Goal: Use online tool/utility: Utilize a website feature to perform a specific function

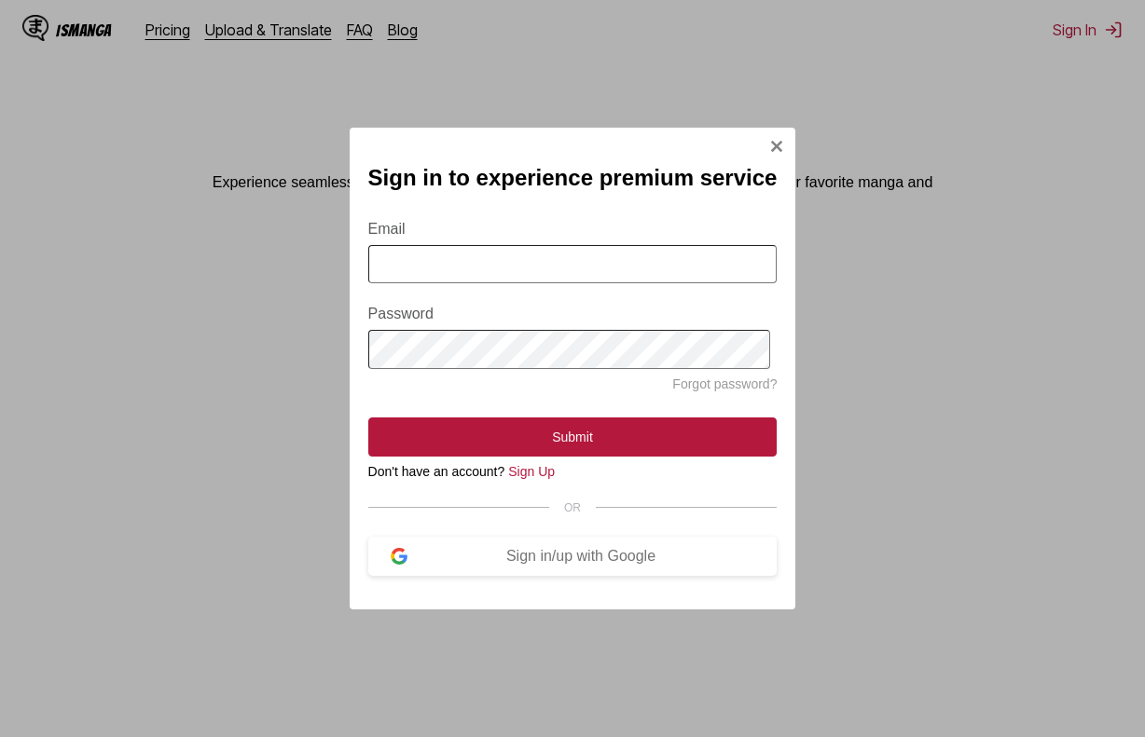
click at [506, 259] on input "Email" at bounding box center [572, 264] width 409 height 38
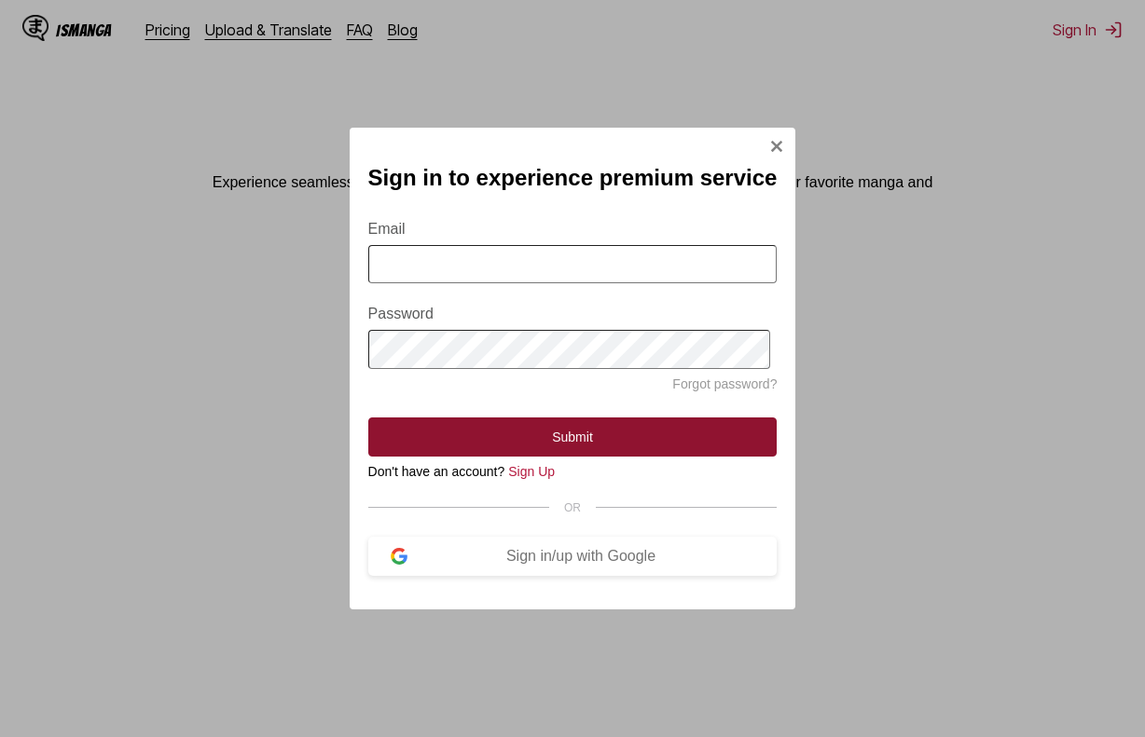
click at [547, 430] on button "Submit" at bounding box center [572, 437] width 409 height 39
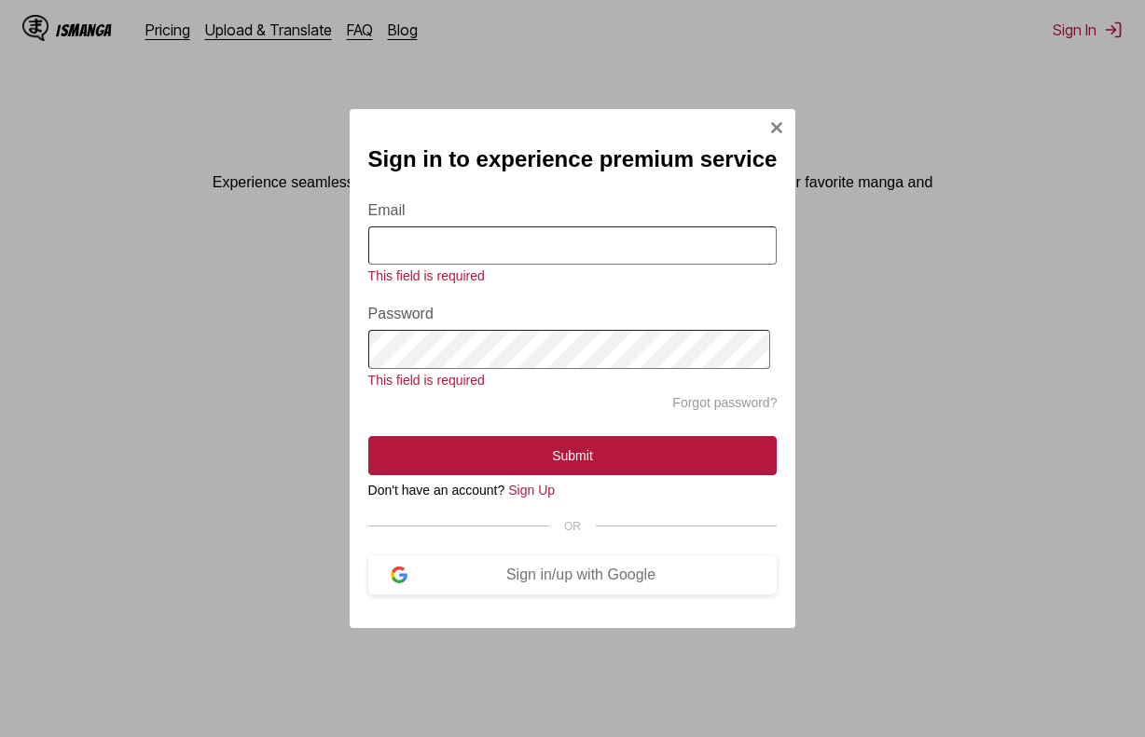
drag, startPoint x: 474, startPoint y: 212, endPoint x: 466, endPoint y: 244, distance: 33.7
click at [474, 213] on label "Email" at bounding box center [572, 210] width 409 height 17
click at [474, 227] on input "Email" at bounding box center [572, 246] width 409 height 38
click at [465, 245] on input "Email" at bounding box center [572, 246] width 409 height 38
type input "**********"
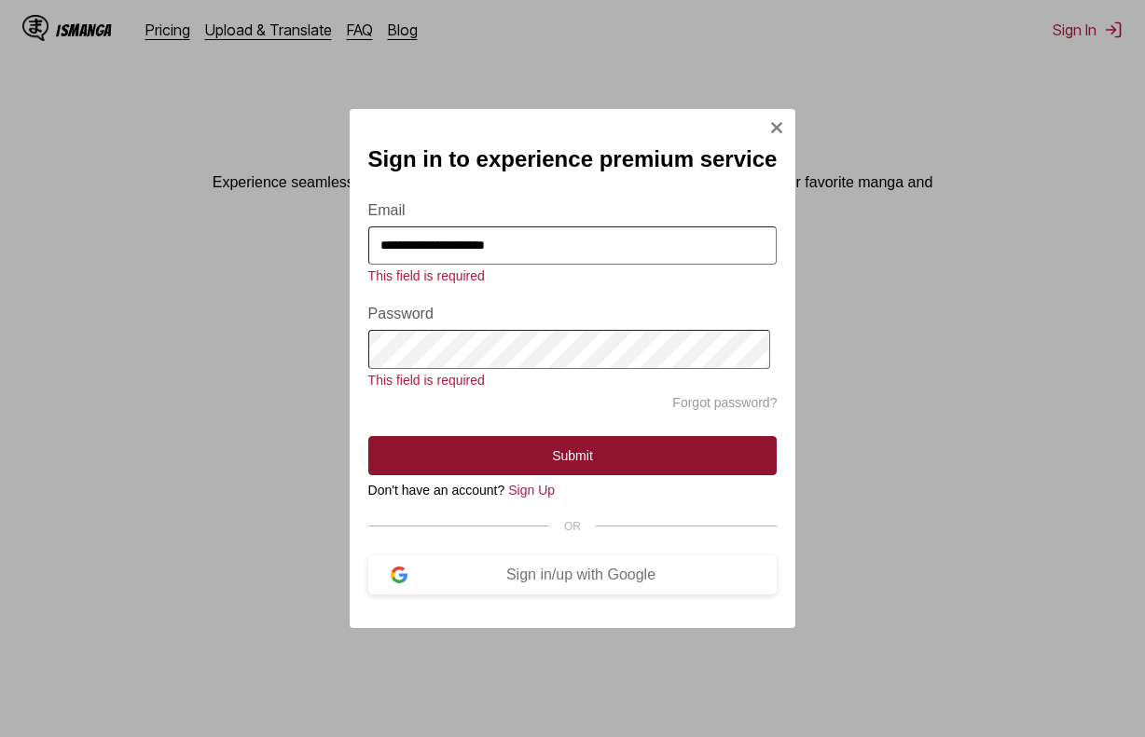
click at [554, 455] on button "Submit" at bounding box center [572, 455] width 409 height 39
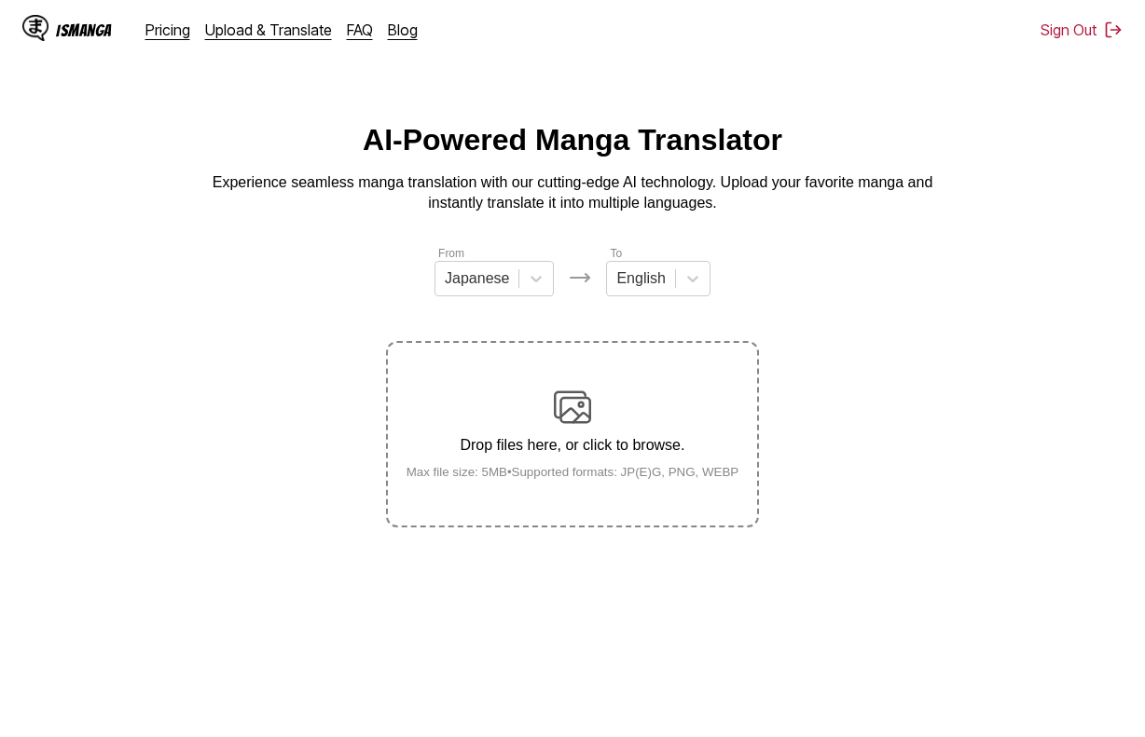
click at [550, 425] on div "Drop files here, or click to browse. Max file size: 5MB • Supported formats: JP…" at bounding box center [573, 434] width 363 height 90
click at [0, 0] on input "Drop files here, or click to browse. Max file size: 5MB • Supported formats: JP…" at bounding box center [0, 0] width 0 height 0
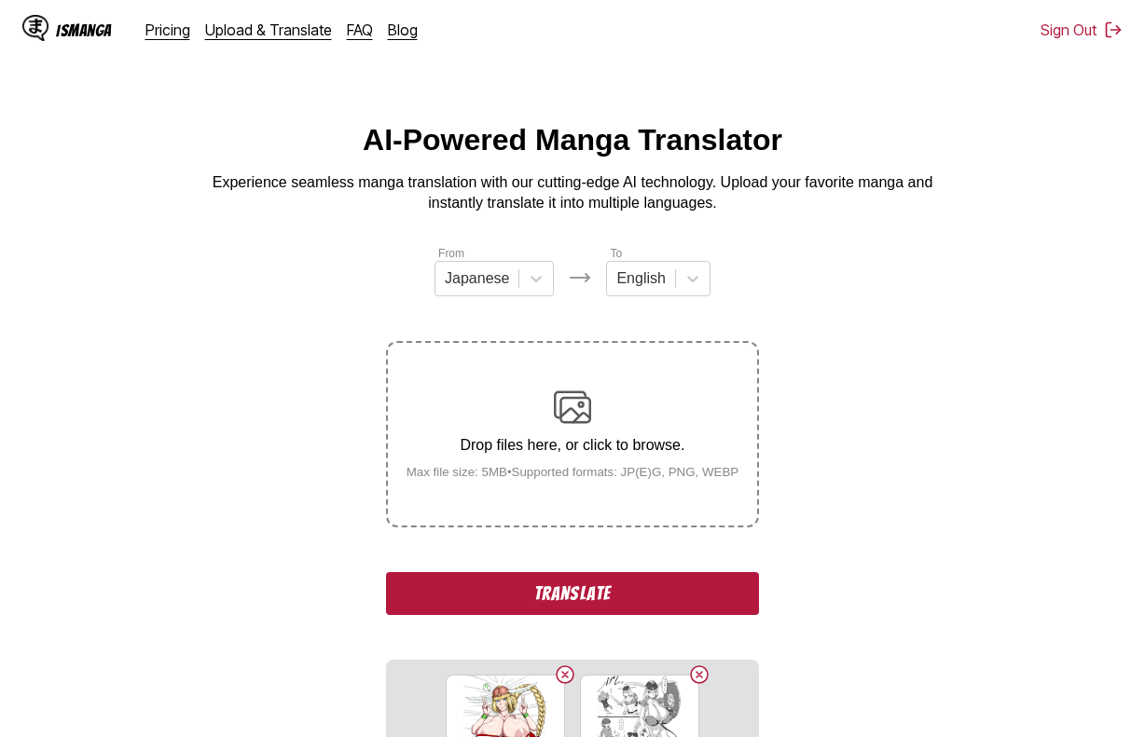
click at [560, 598] on button "Translate" at bounding box center [572, 593] width 373 height 43
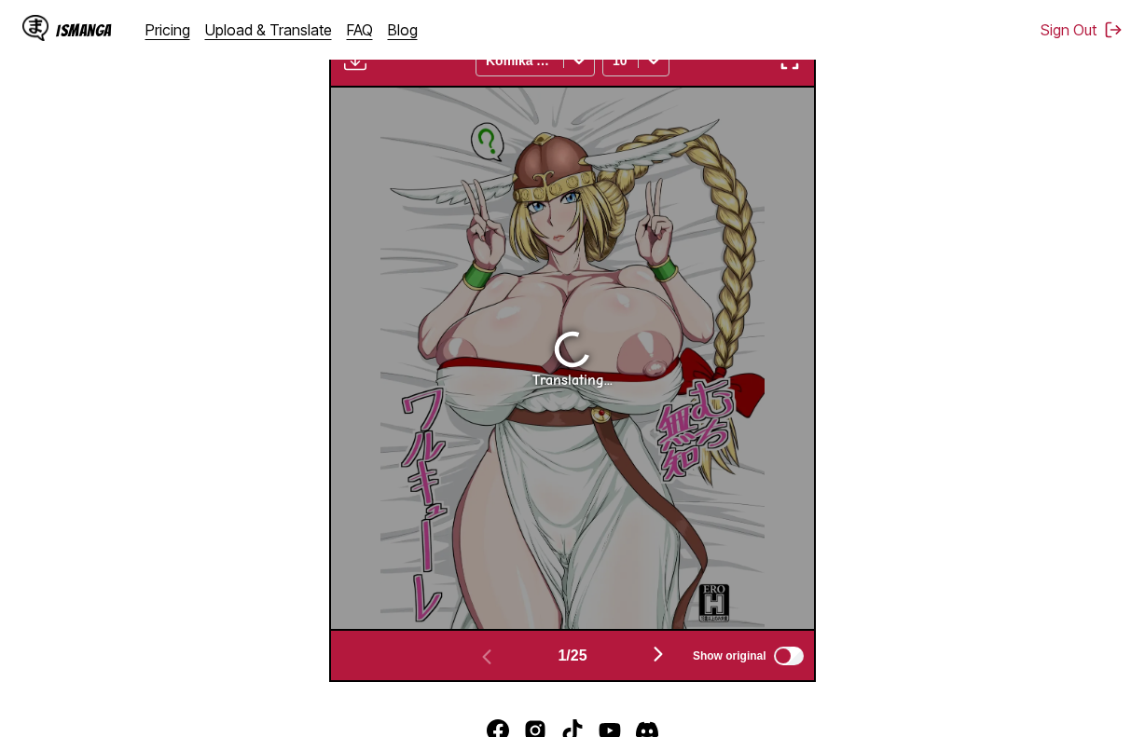
scroll to position [592, 0]
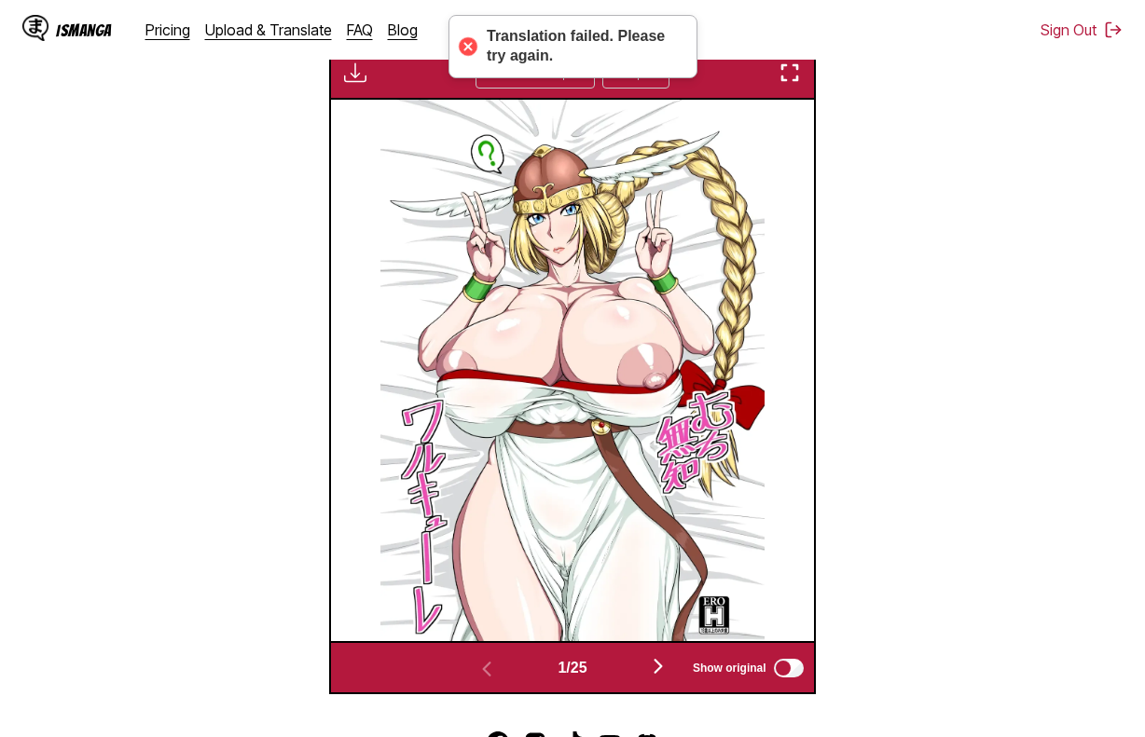
click at [666, 678] on img "button" at bounding box center [658, 666] width 22 height 22
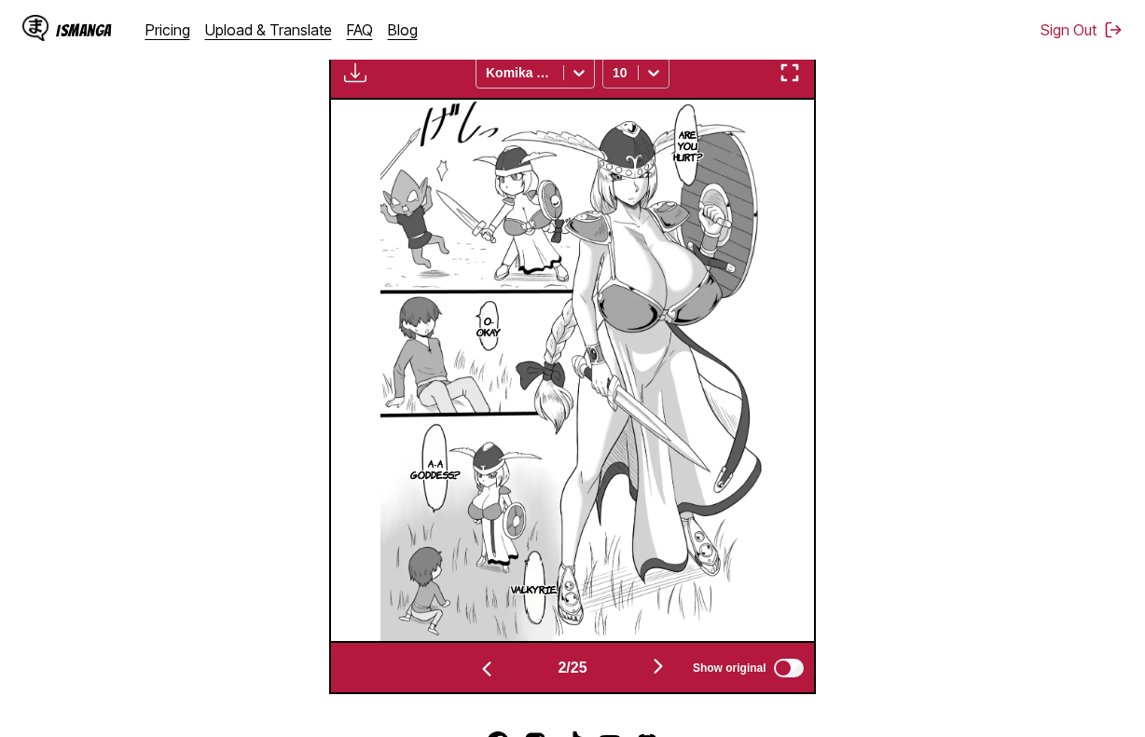
click at [642, 69] on div at bounding box center [654, 73] width 30 height 30
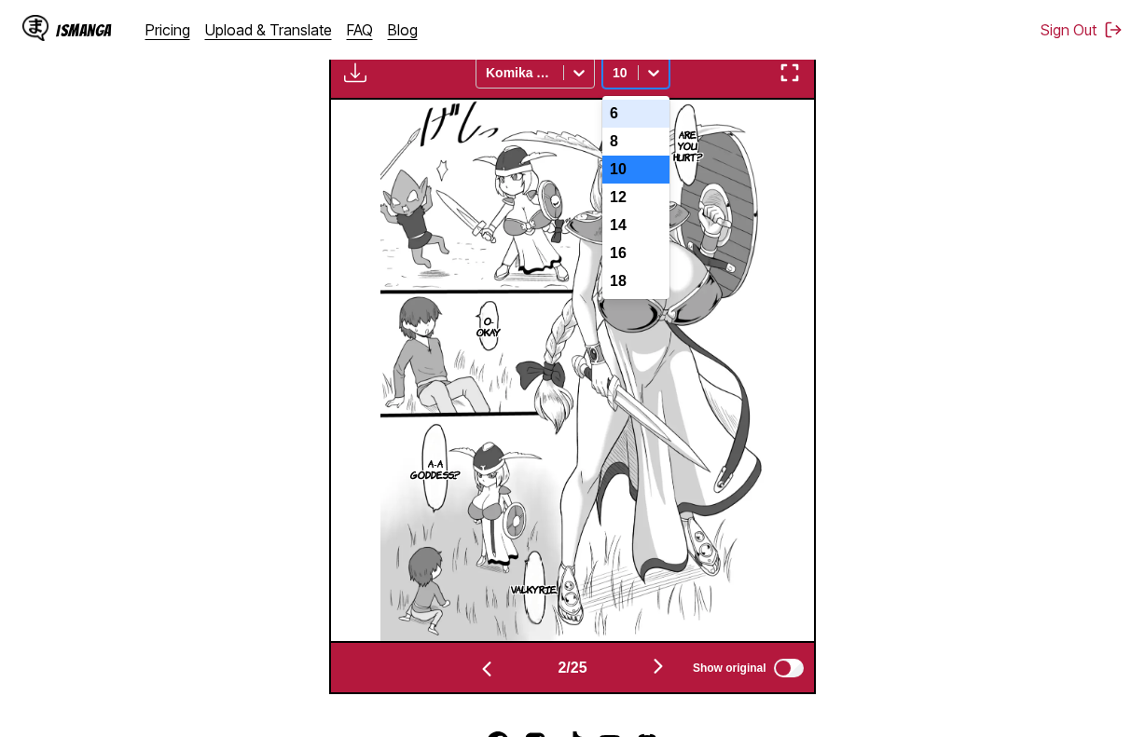
click at [649, 116] on div "6" at bounding box center [635, 114] width 67 height 28
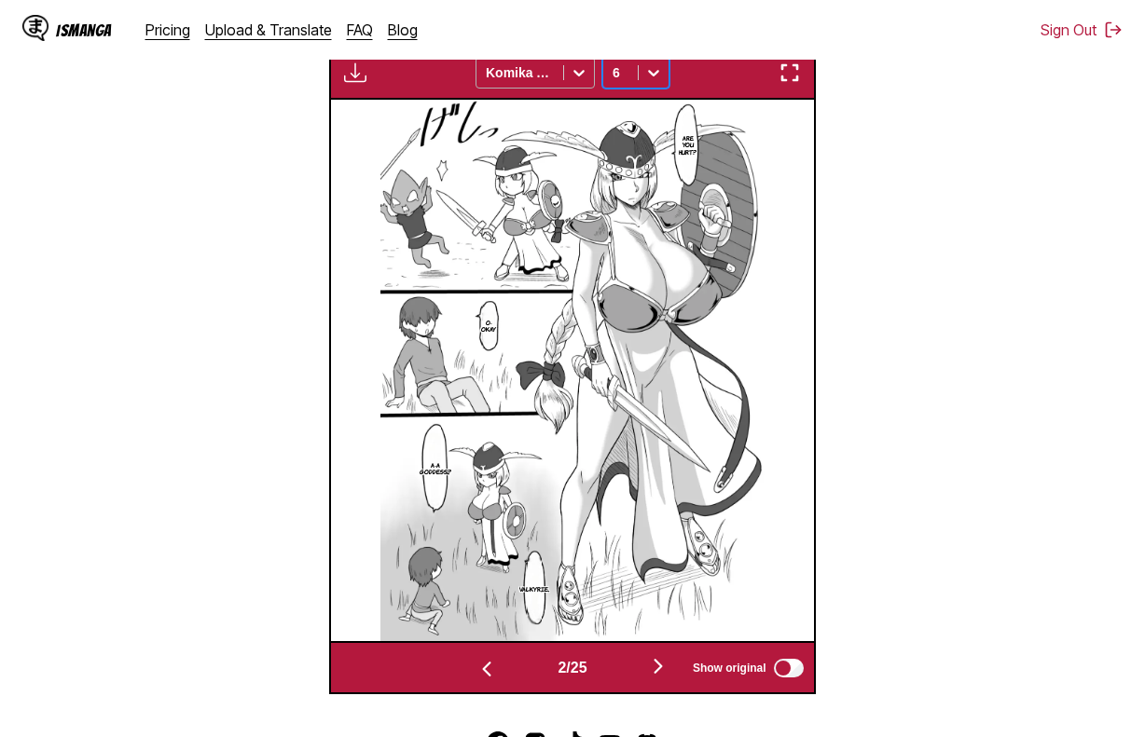
click at [577, 67] on icon at bounding box center [579, 72] width 19 height 19
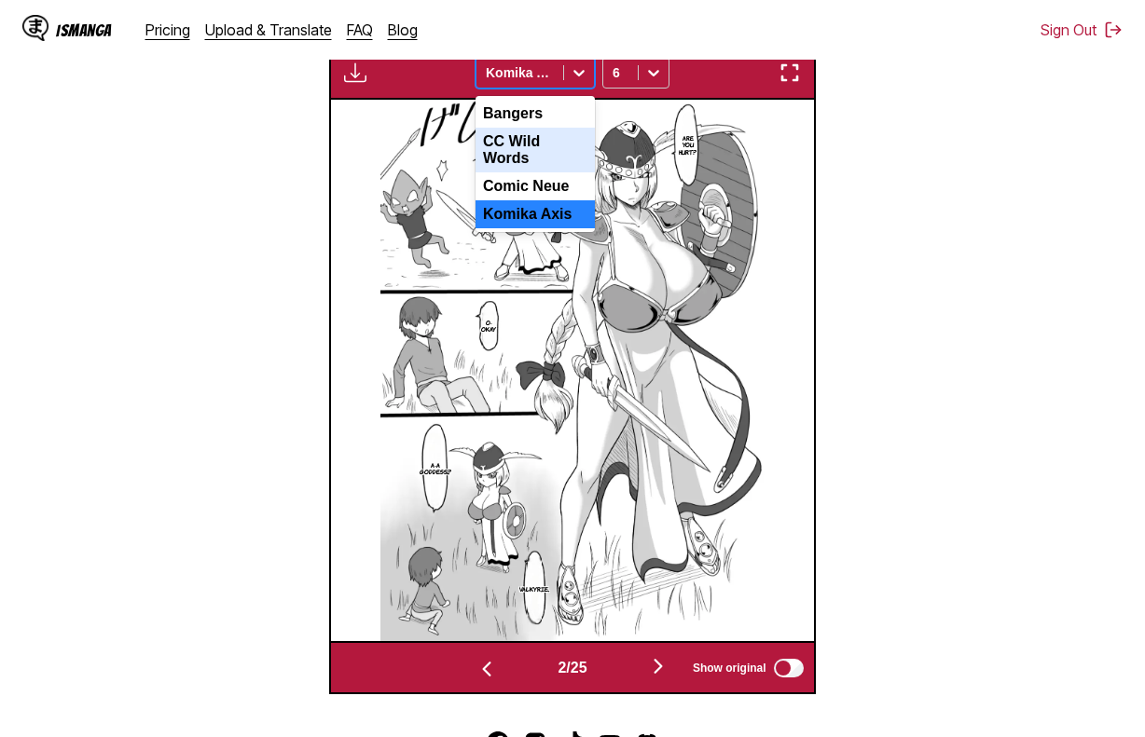
click at [858, 257] on section "From Japanese To English Drop files here, or click to browse. Max file size: 5M…" at bounding box center [572, 173] width 1115 height 1042
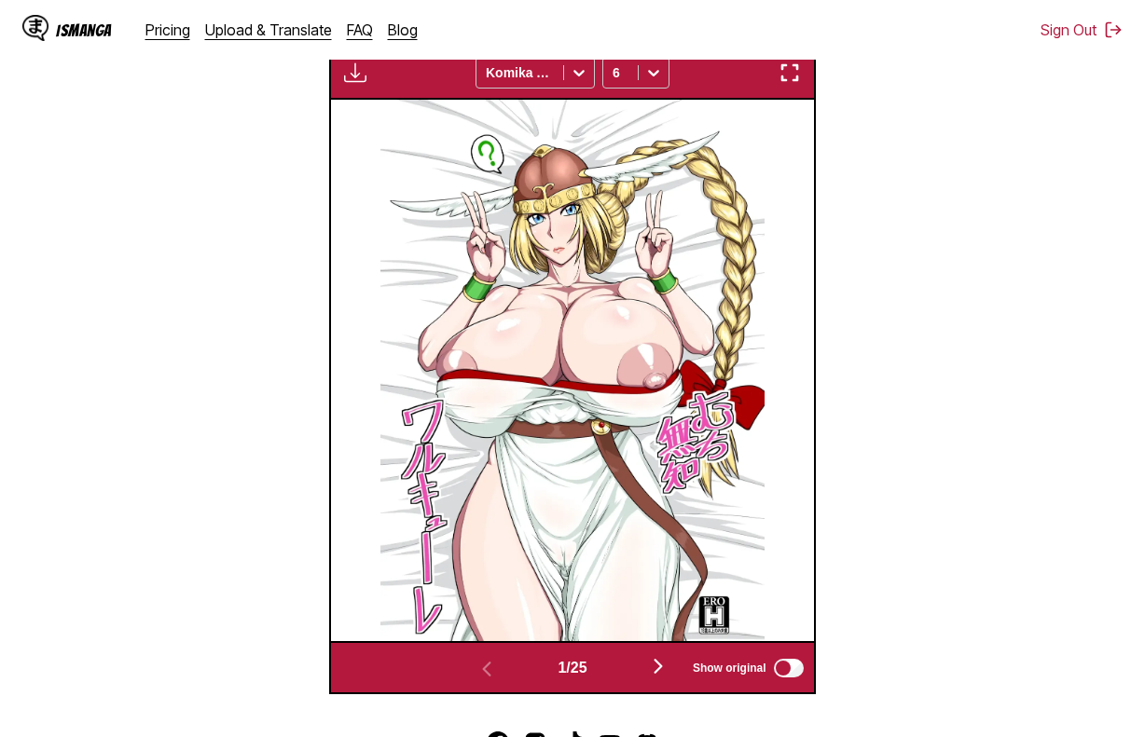
scroll to position [0, 482]
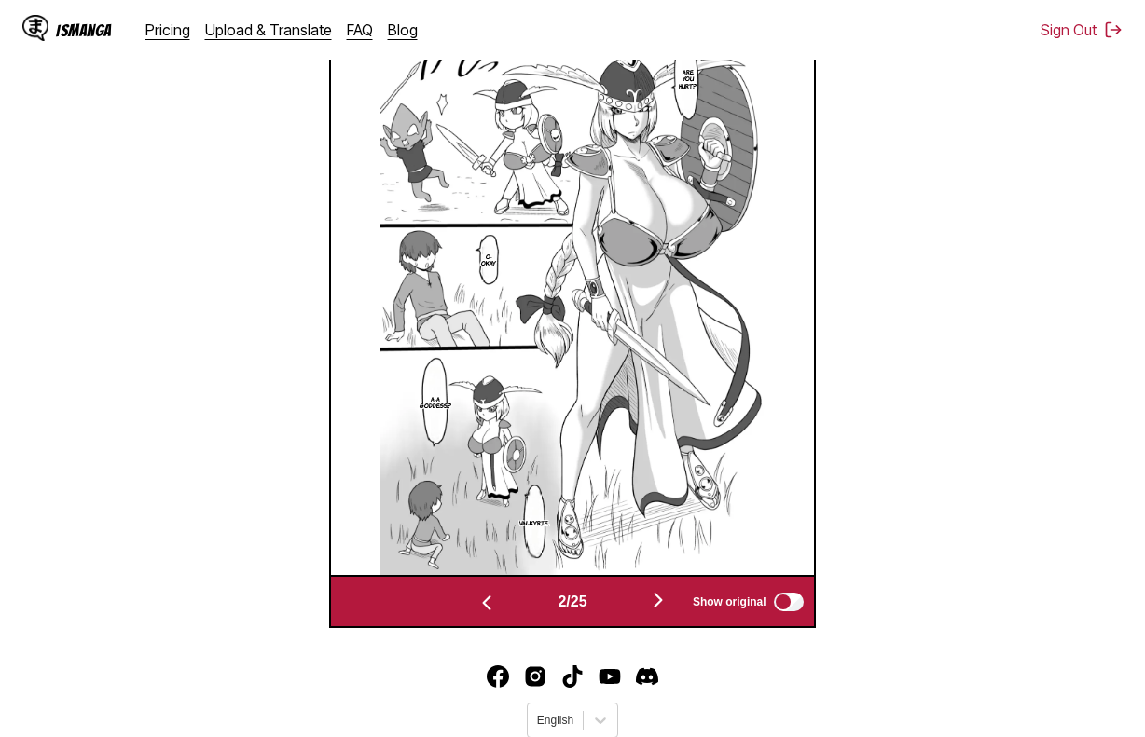
click at [914, 198] on section "From Japanese To English Drop files here, or click to browse. Max file size: 5M…" at bounding box center [572, 140] width 1115 height 976
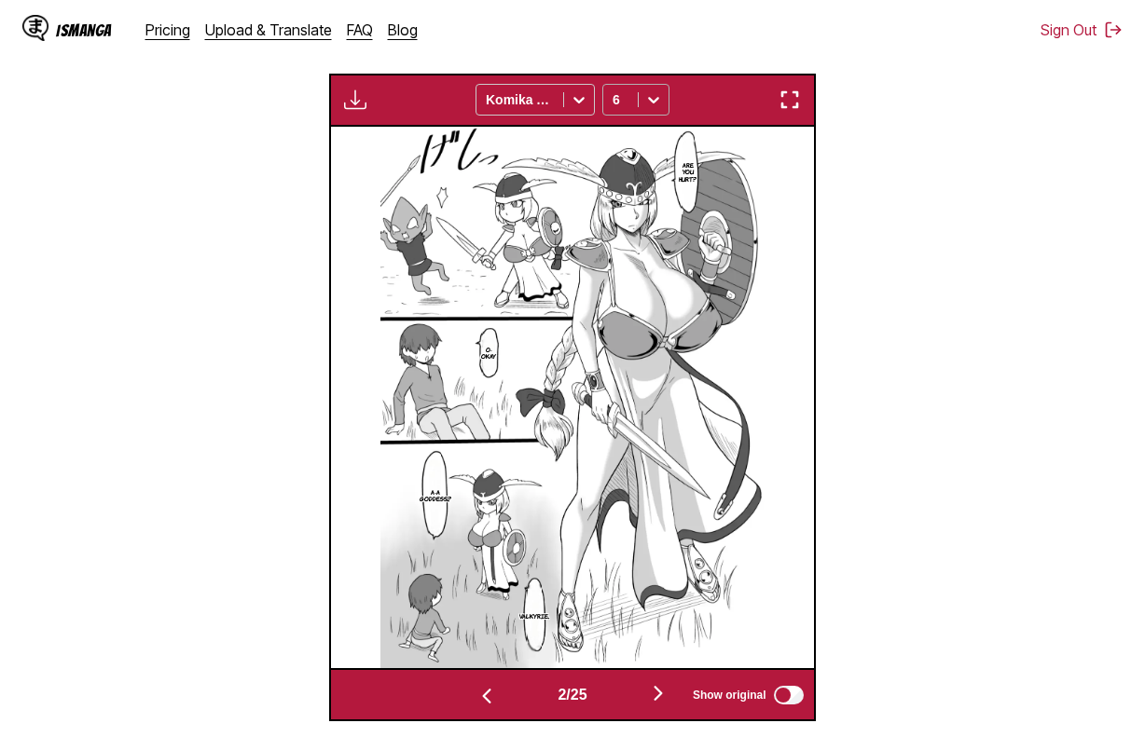
click at [628, 90] on div "6" at bounding box center [620, 100] width 34 height 26
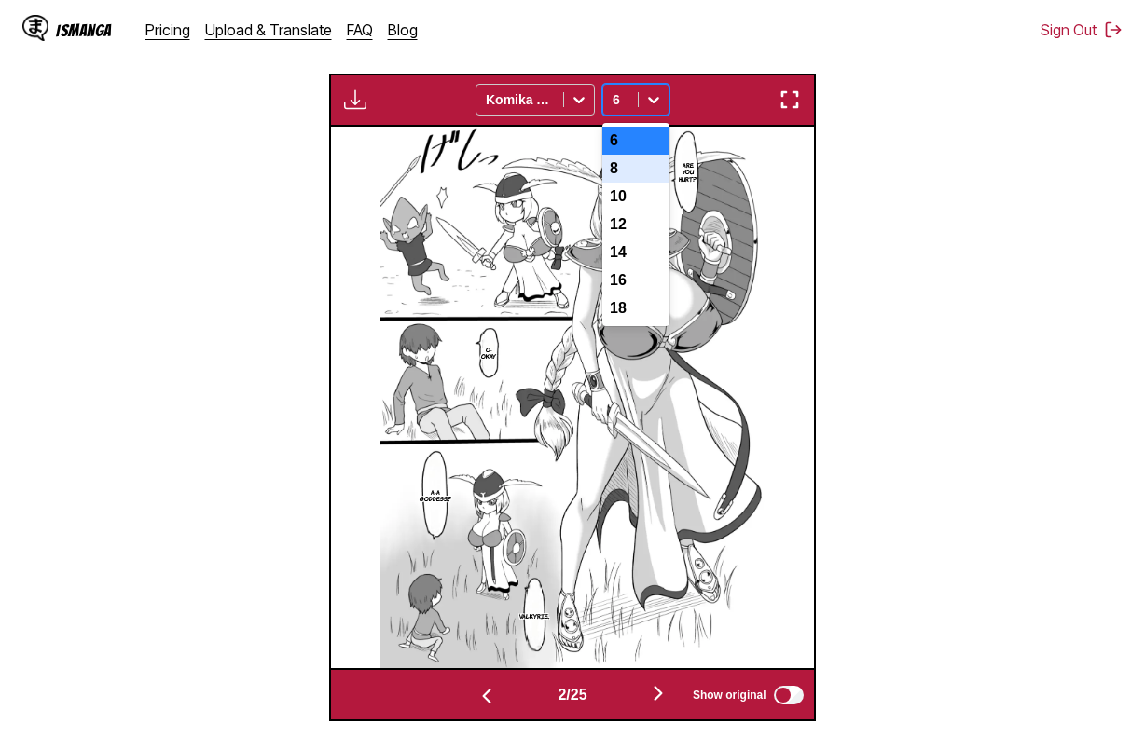
click at [639, 181] on div "8" at bounding box center [635, 169] width 67 height 28
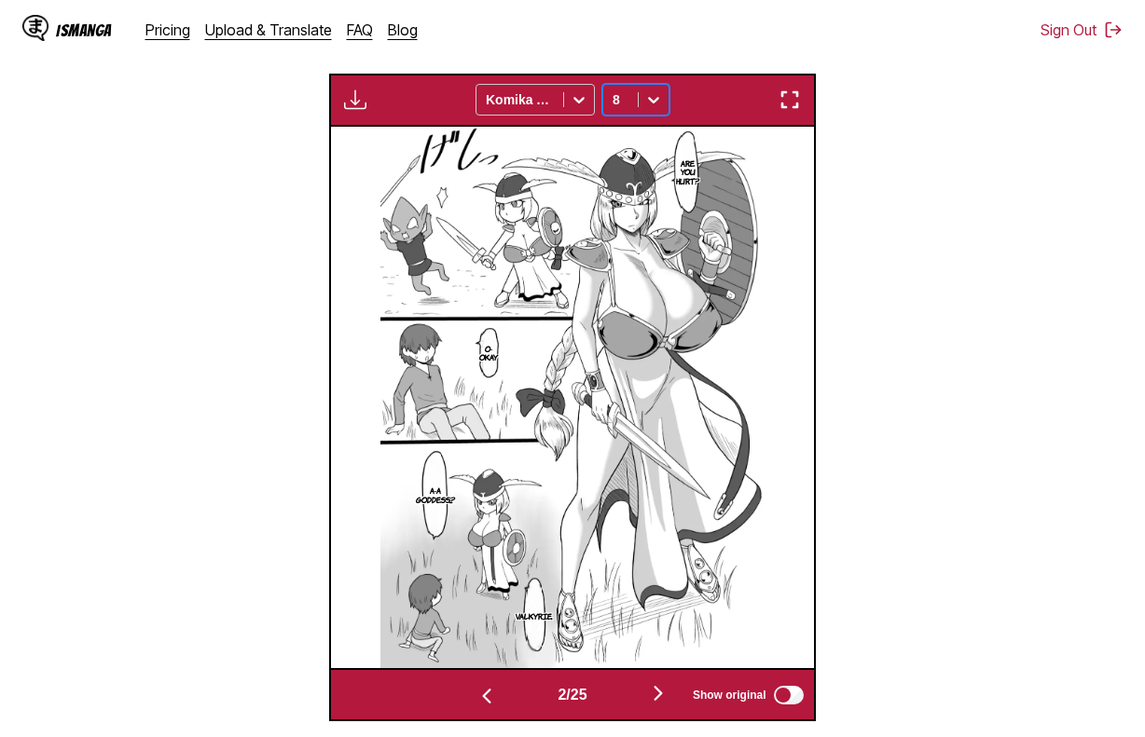
click at [634, 99] on div "8" at bounding box center [620, 100] width 34 height 26
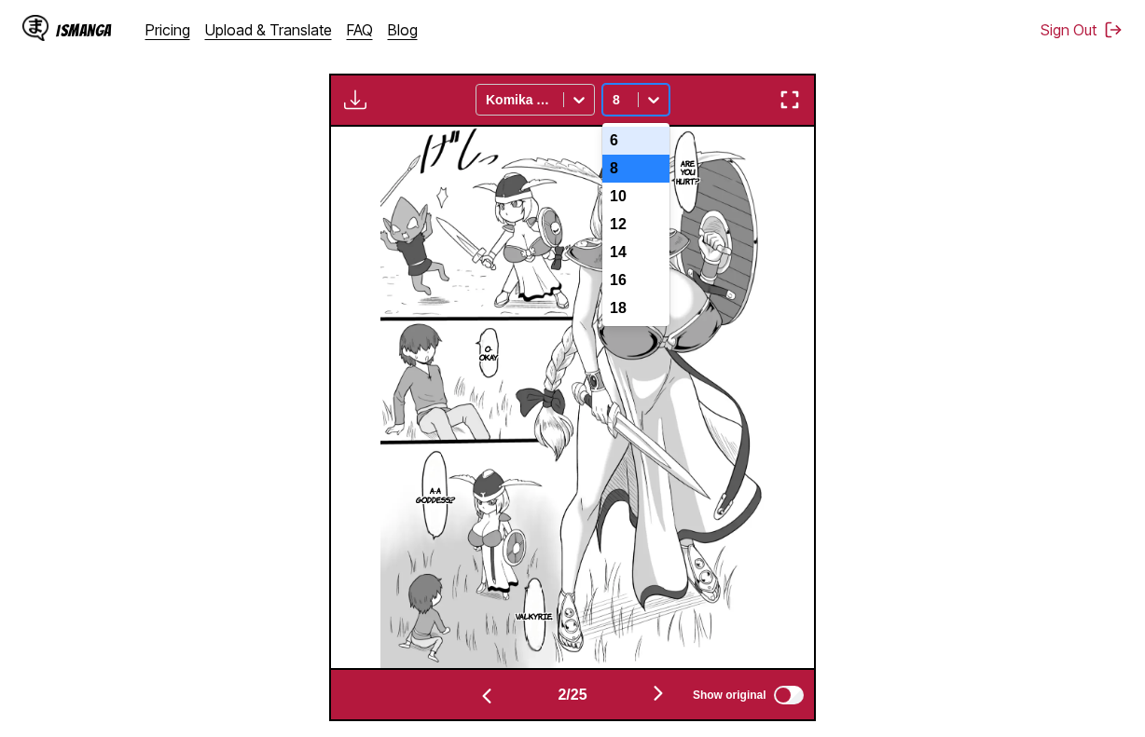
click at [644, 142] on div "6" at bounding box center [635, 141] width 67 height 28
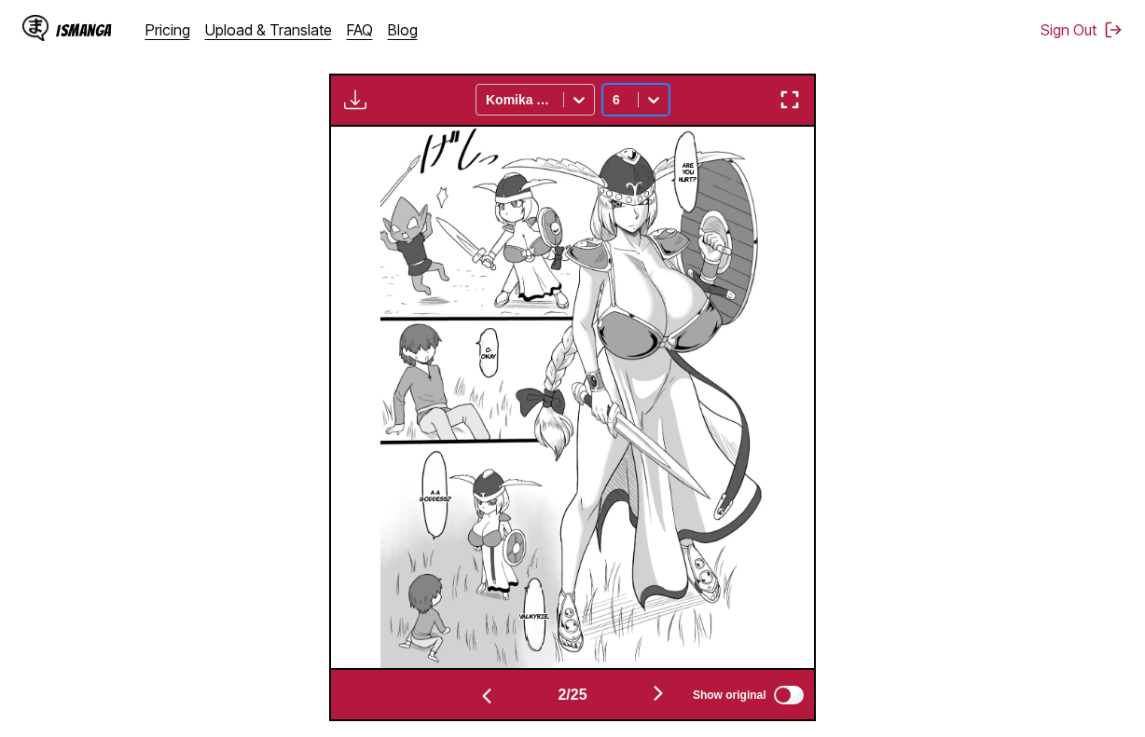
click at [641, 106] on div at bounding box center [654, 100] width 30 height 30
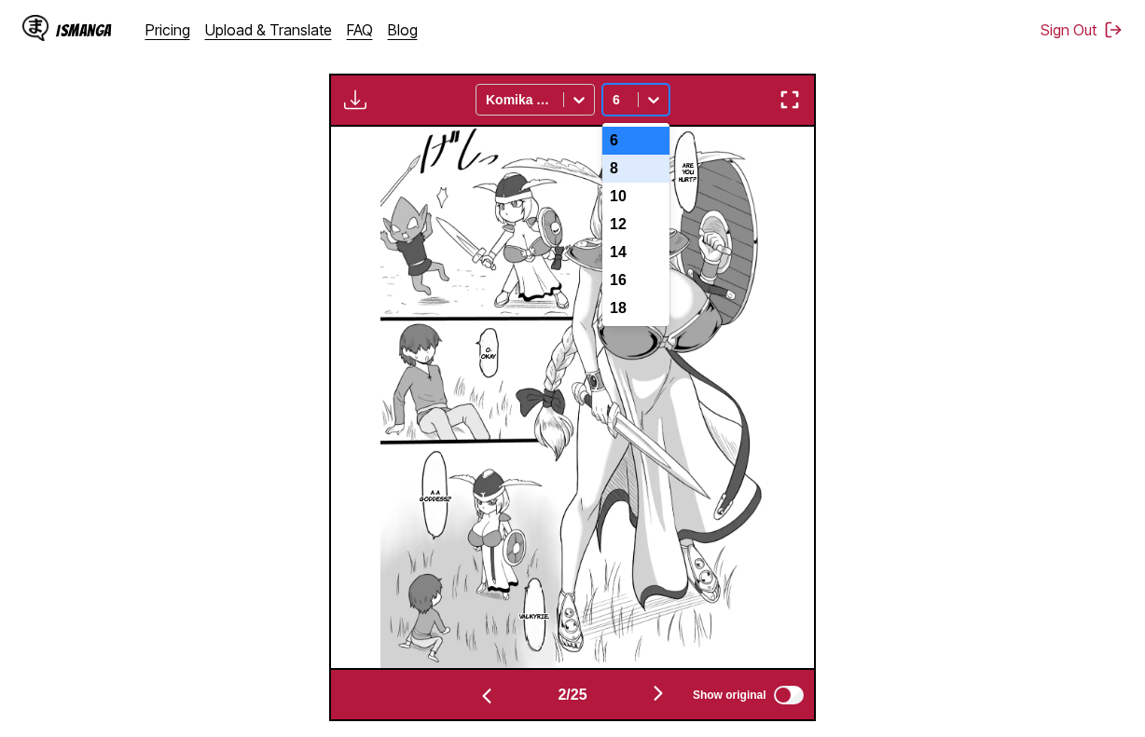
click at [641, 172] on div "8" at bounding box center [635, 169] width 67 height 28
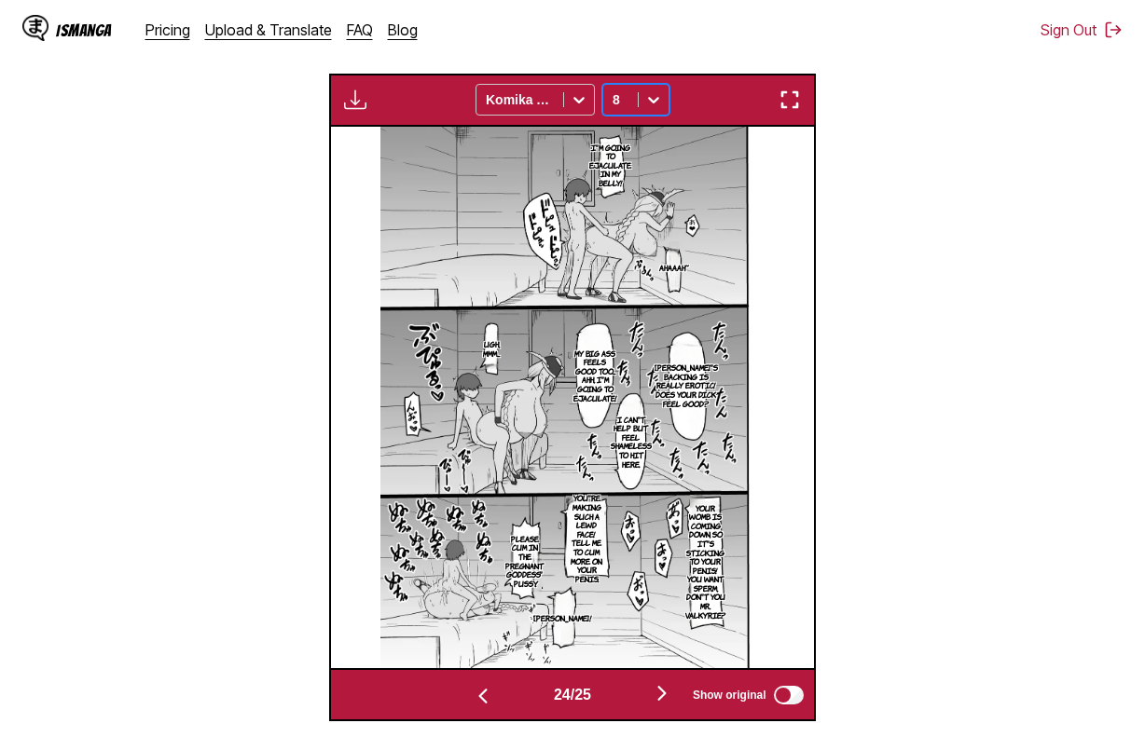
scroll to position [0, 11572]
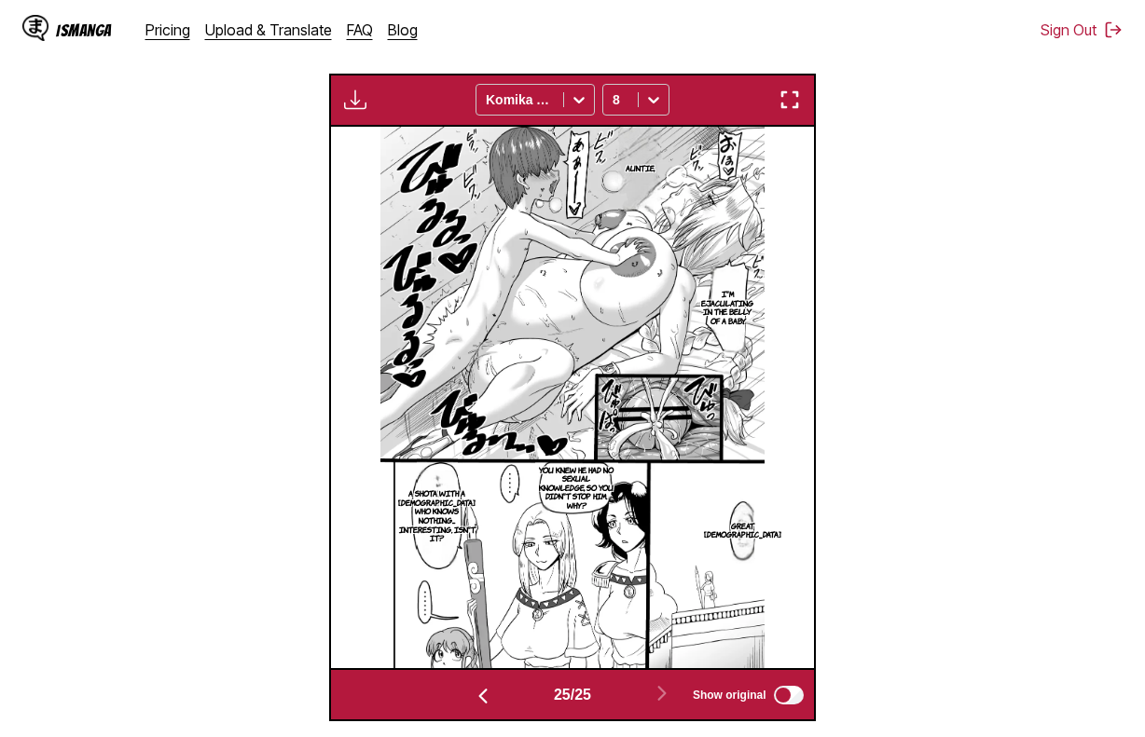
click at [318, 103] on section "From Japanese To English Drop files here, or click to browse. Max file size: 5M…" at bounding box center [572, 234] width 1115 height 976
click at [337, 103] on div "Download Panel Download All Komika Axis 8" at bounding box center [572, 100] width 486 height 53
click at [370, 101] on button "button" at bounding box center [355, 100] width 34 height 24
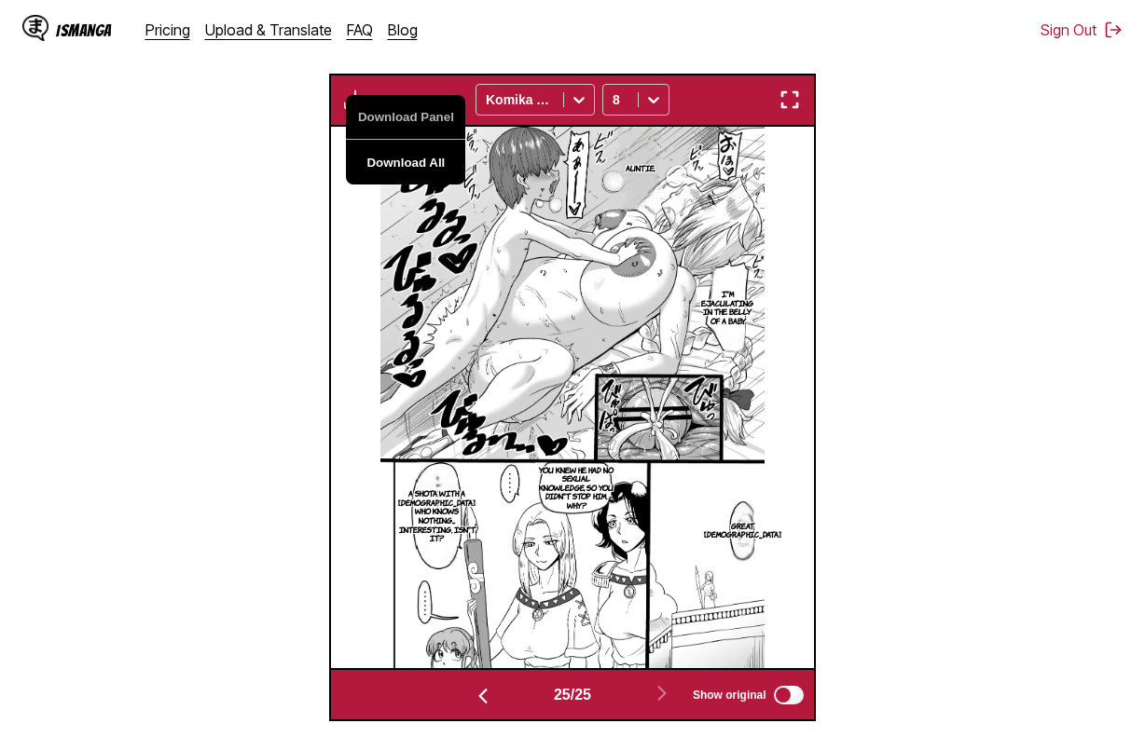
click at [409, 158] on button "Download All" at bounding box center [405, 162] width 119 height 45
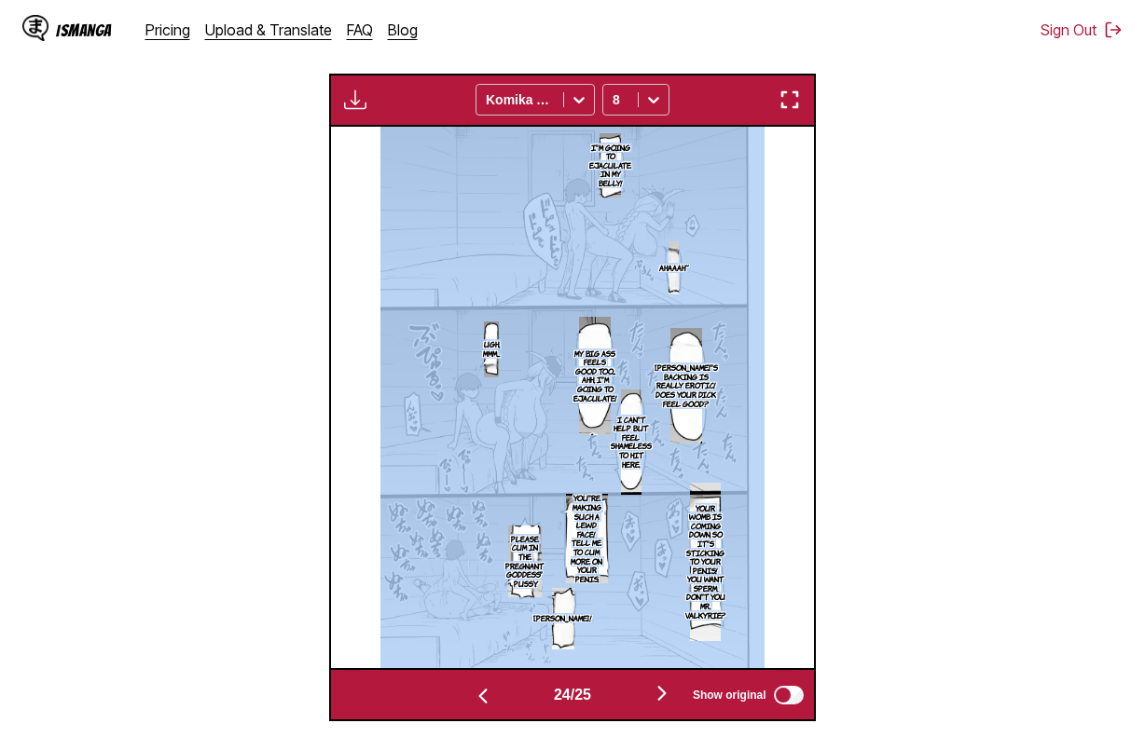
drag, startPoint x: 965, startPoint y: 164, endPoint x: 544, endPoint y: 338, distance: 455.1
click at [543, 335] on section "From Japanese To English Drop files here, or click to browse. Max file size: 5M…" at bounding box center [572, 234] width 1115 height 976
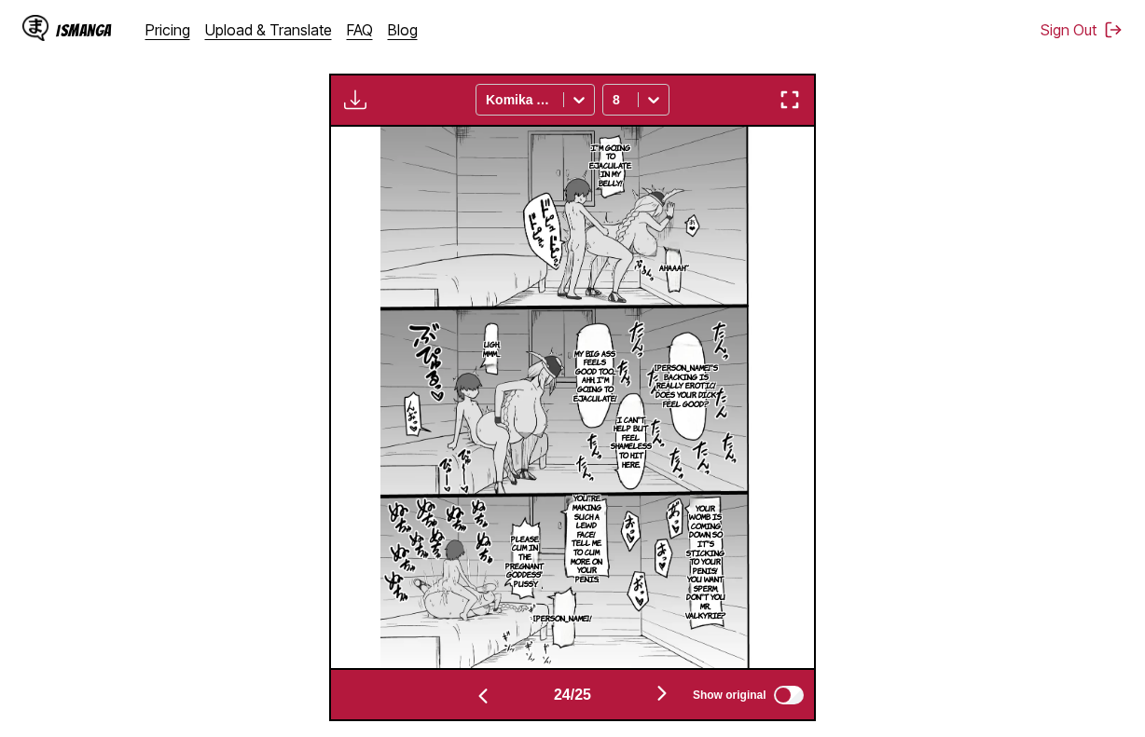
click at [1093, 566] on section "From Japanese To English Drop files here, or click to browse. Max file size: 5M…" at bounding box center [572, 234] width 1115 height 976
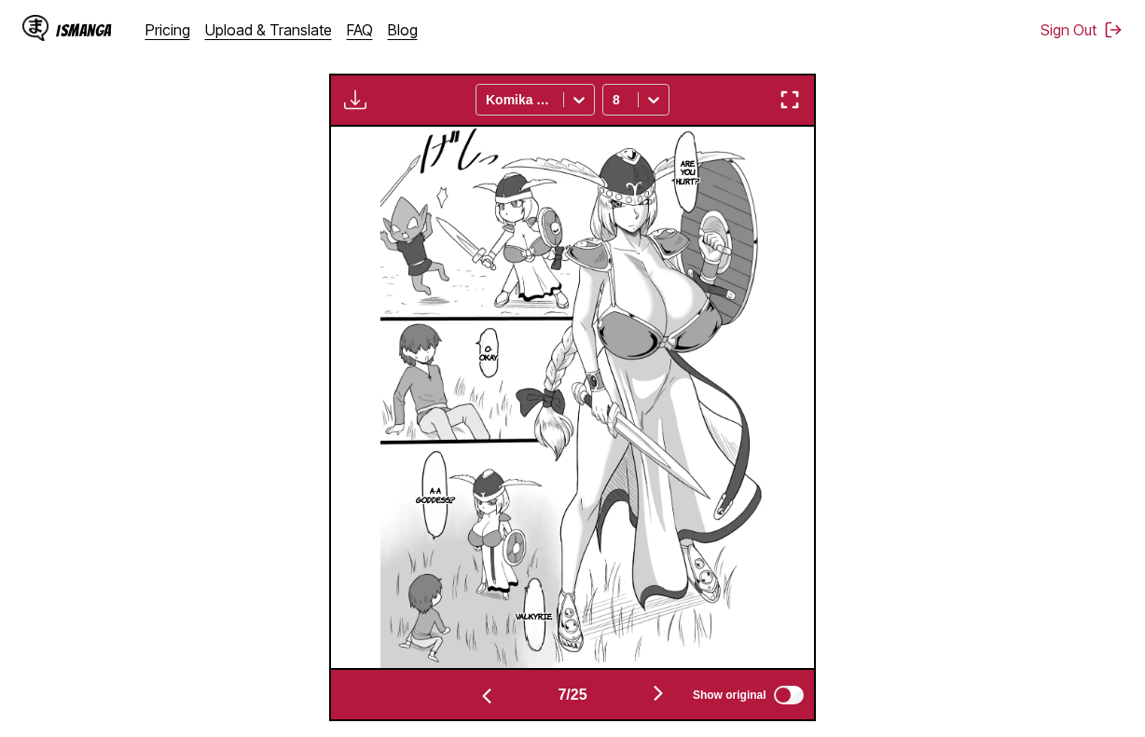
scroll to position [0, 0]
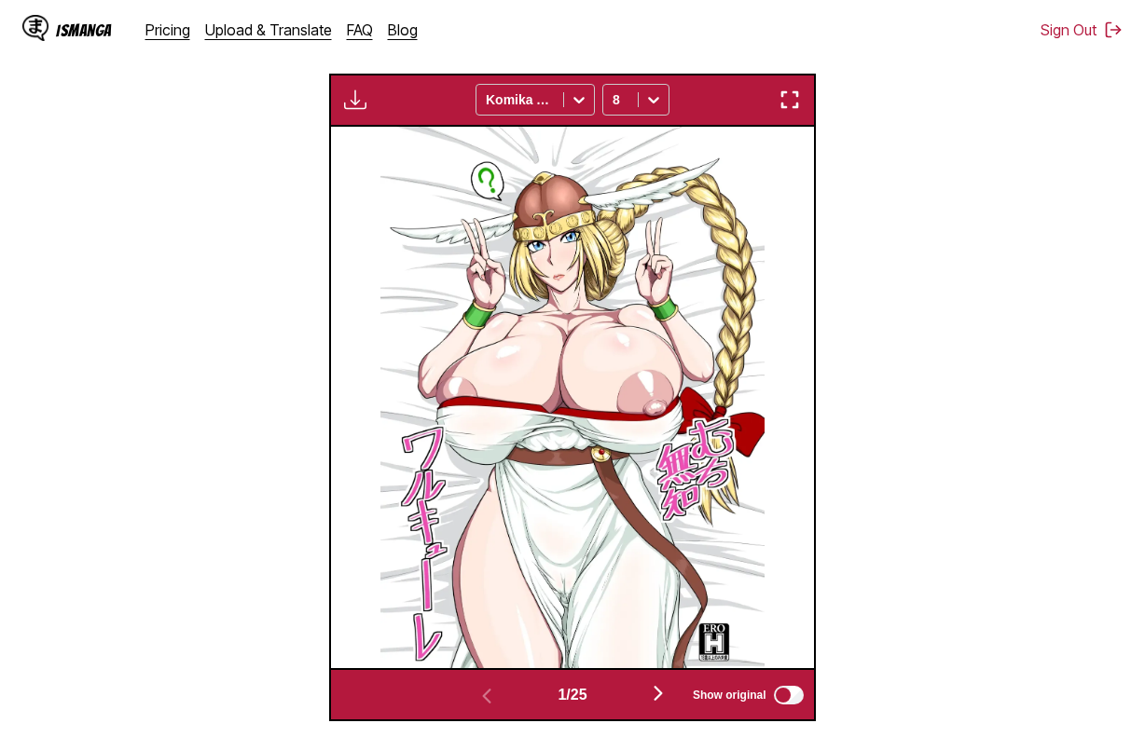
drag, startPoint x: 957, startPoint y: 664, endPoint x: 721, endPoint y: 295, distance: 438.5
click at [956, 664] on section "From Japanese To English Drop files here, or click to browse. Max file size: 5M…" at bounding box center [572, 234] width 1115 height 976
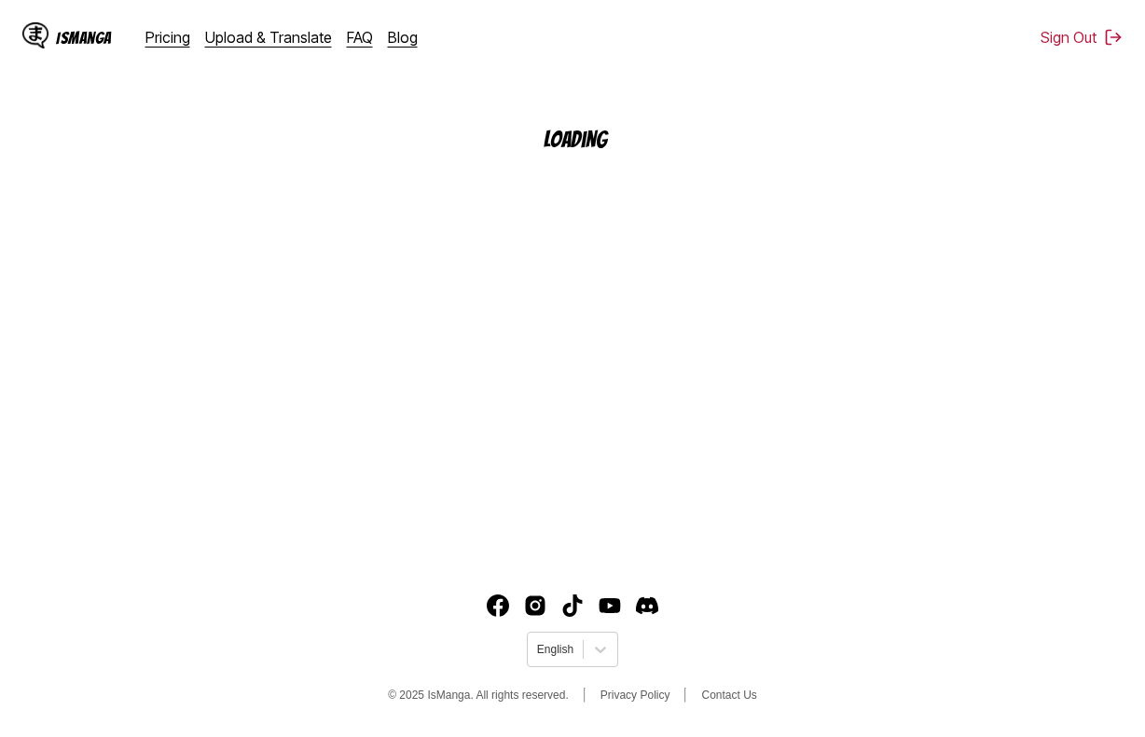
scroll to position [223, 0]
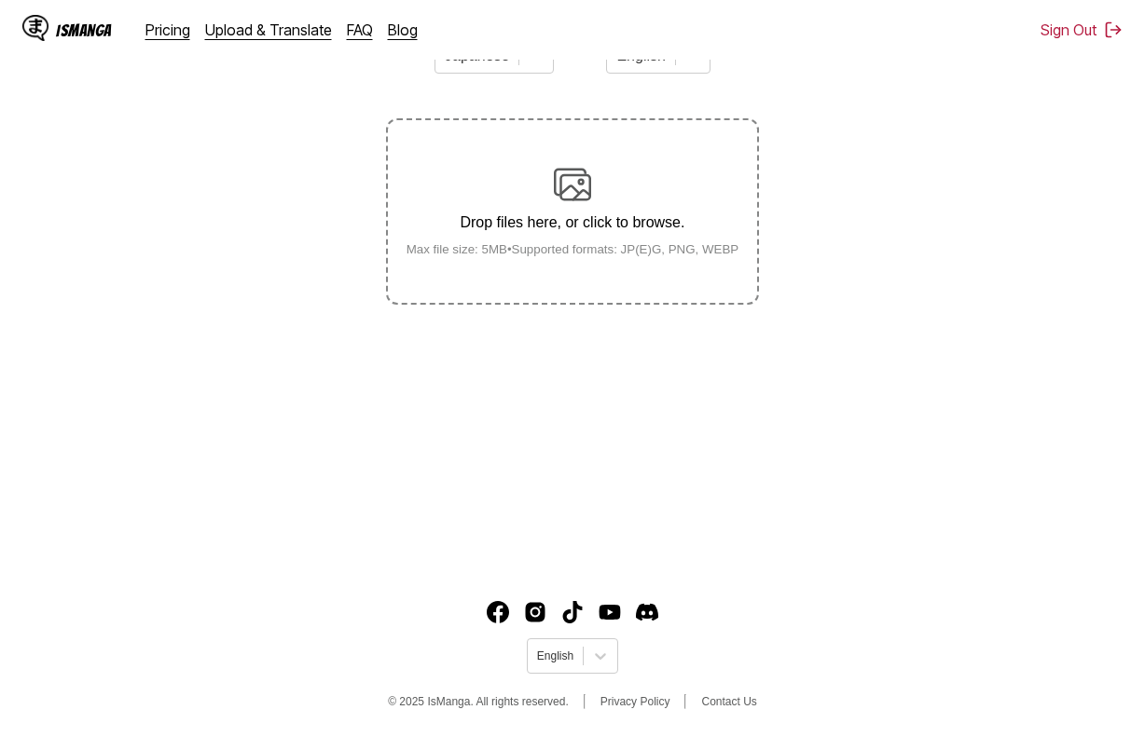
click at [665, 272] on label "Drop files here, or click to browse. Max file size: 5MB • Supported formats: JP…" at bounding box center [572, 211] width 369 height 183
click at [0, 0] on input "Drop files here, or click to browse. Max file size: 5MB • Supported formats: JP…" at bounding box center [0, 0] width 0 height 0
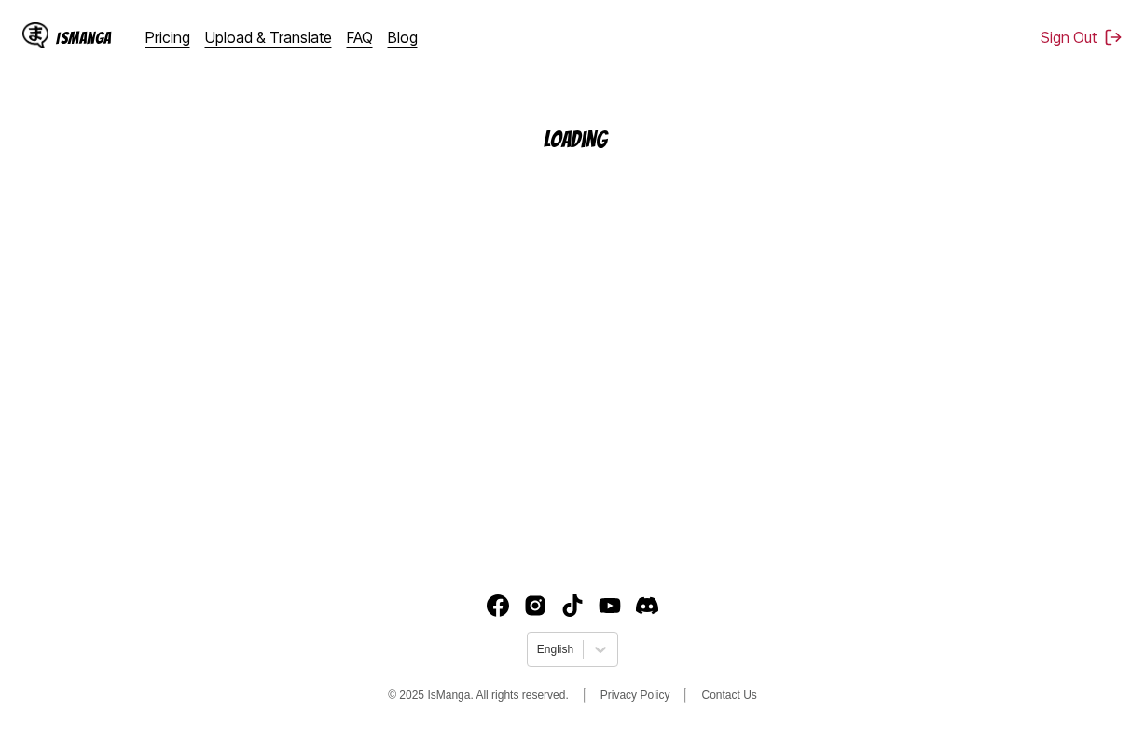
scroll to position [223, 0]
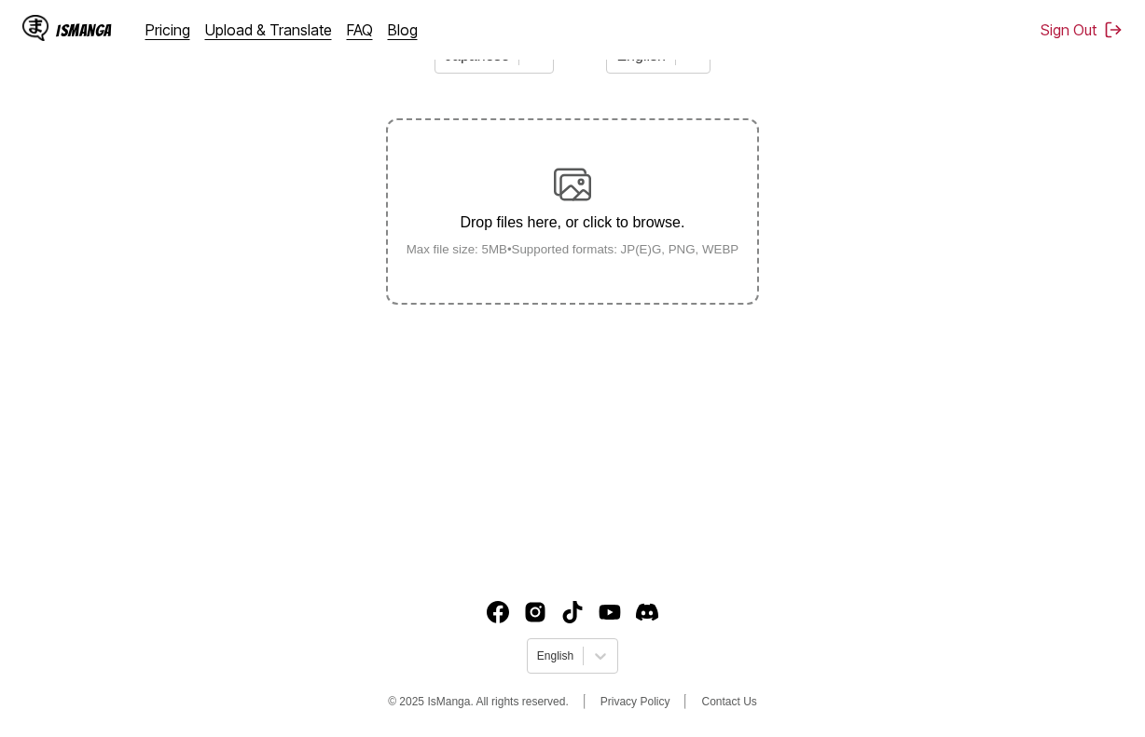
click at [598, 220] on p "Drop files here, or click to browse." at bounding box center [573, 222] width 363 height 17
click at [0, 0] on input "Drop files here, or click to browse. Max file size: 5MB • Supported formats: JP…" at bounding box center [0, 0] width 0 height 0
